Goal: Information Seeking & Learning: Find specific fact

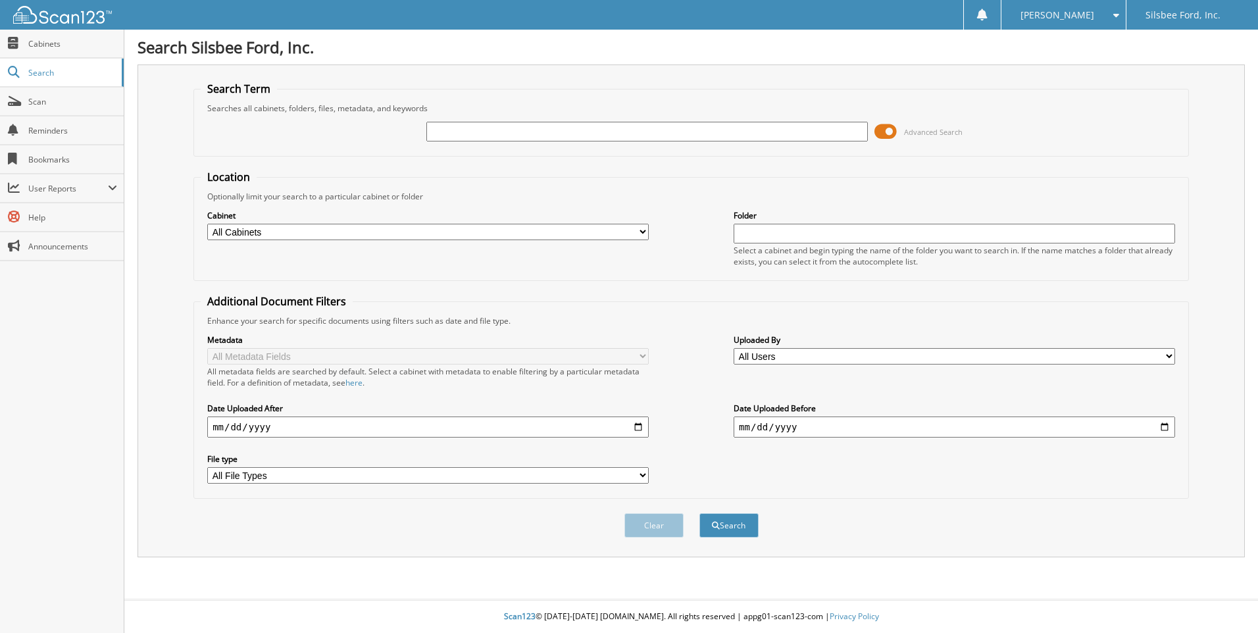
click at [490, 127] on input "text" at bounding box center [647, 132] width 442 height 20
type input "[PERSON_NAME]"
click at [700, 513] on button "Search" at bounding box center [729, 525] width 59 height 24
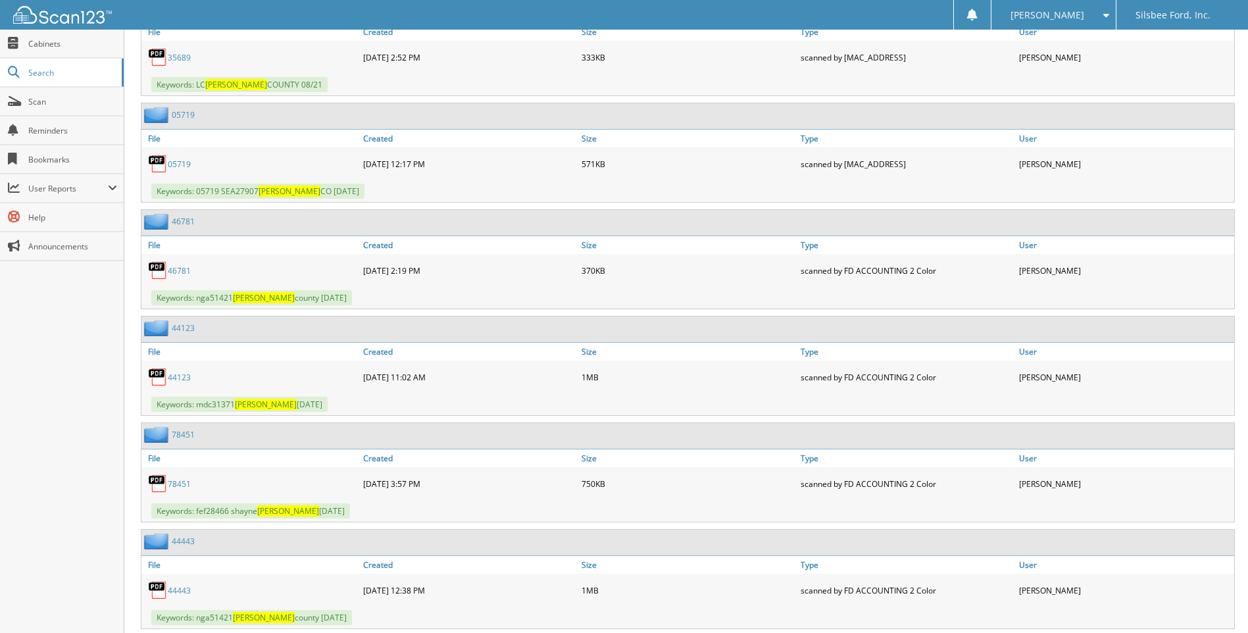
scroll to position [3883, 0]
